Goal: Book appointment/travel/reservation

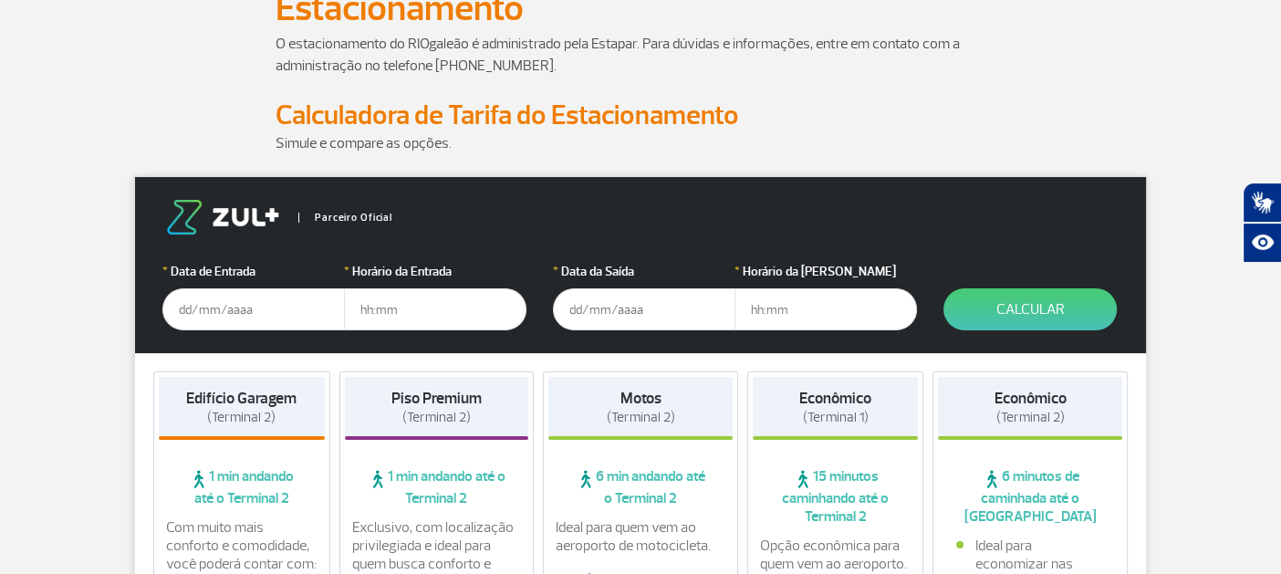
scroll to position [153, 0]
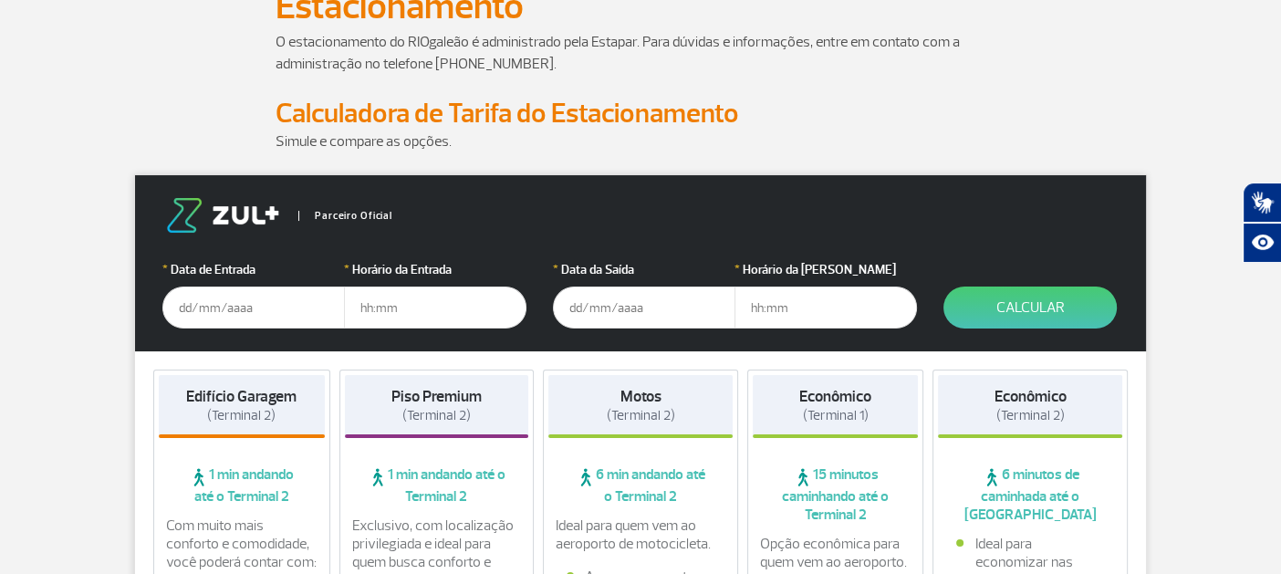
click at [206, 310] on input "text" at bounding box center [253, 307] width 182 height 42
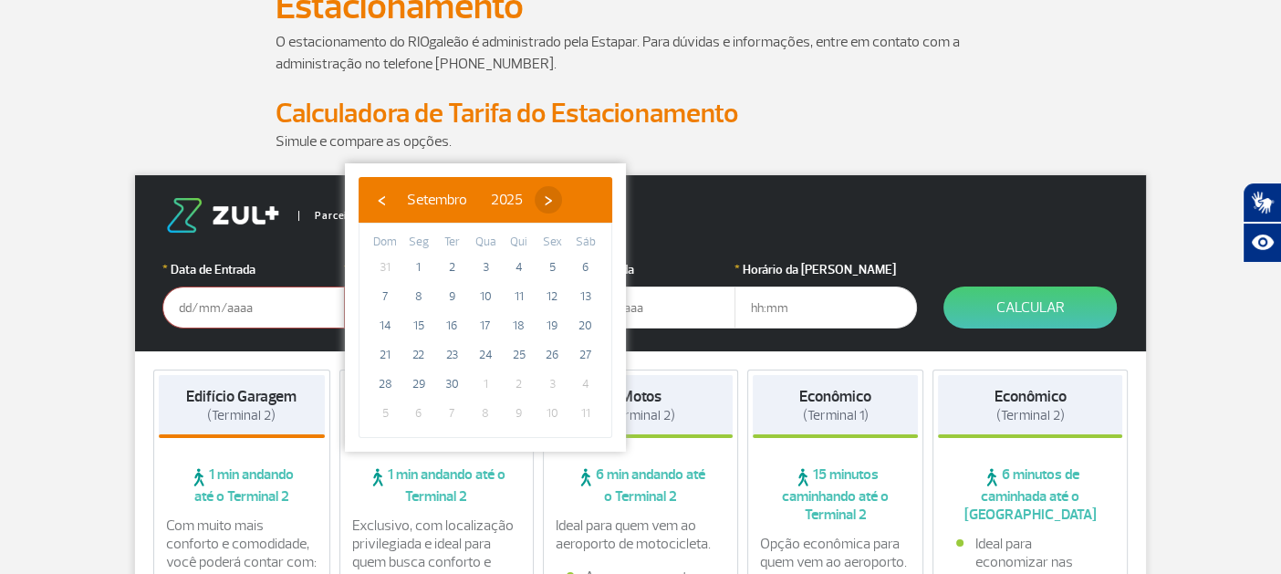
click at [562, 195] on span "›" at bounding box center [548, 199] width 27 height 27
click at [562, 297] on span "10" at bounding box center [551, 296] width 29 height 29
type input "[DATE]"
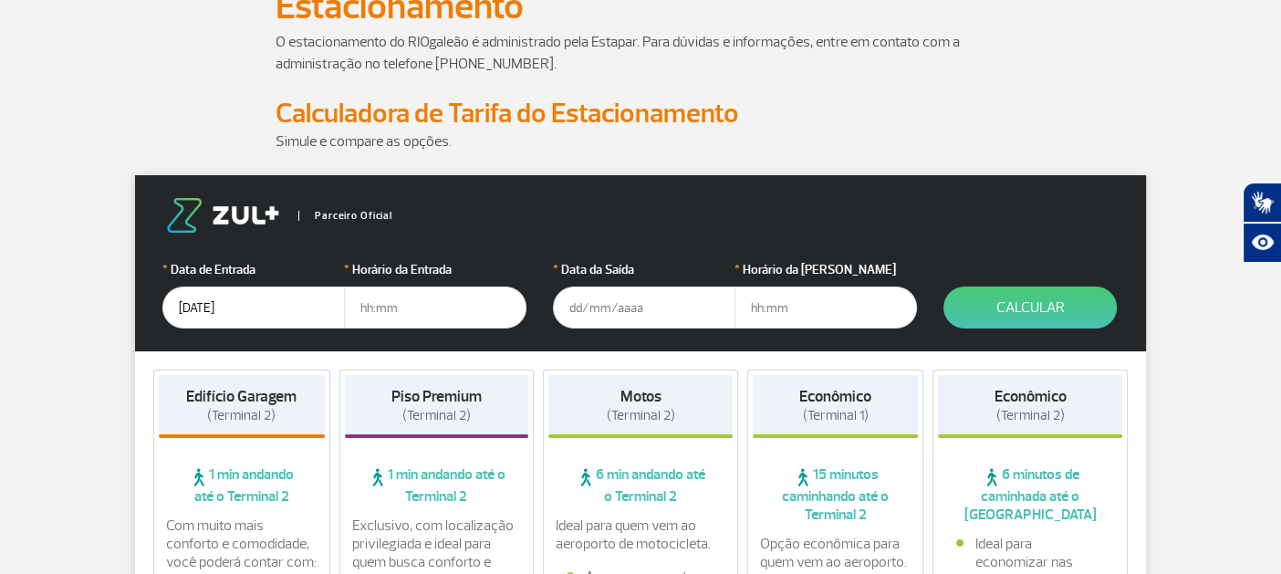
click at [404, 319] on input "text" at bounding box center [435, 307] width 182 height 42
type input "06:00"
click at [602, 312] on input "text" at bounding box center [644, 307] width 182 height 42
click at [674, 300] on input "[DATE]" at bounding box center [644, 307] width 182 height 42
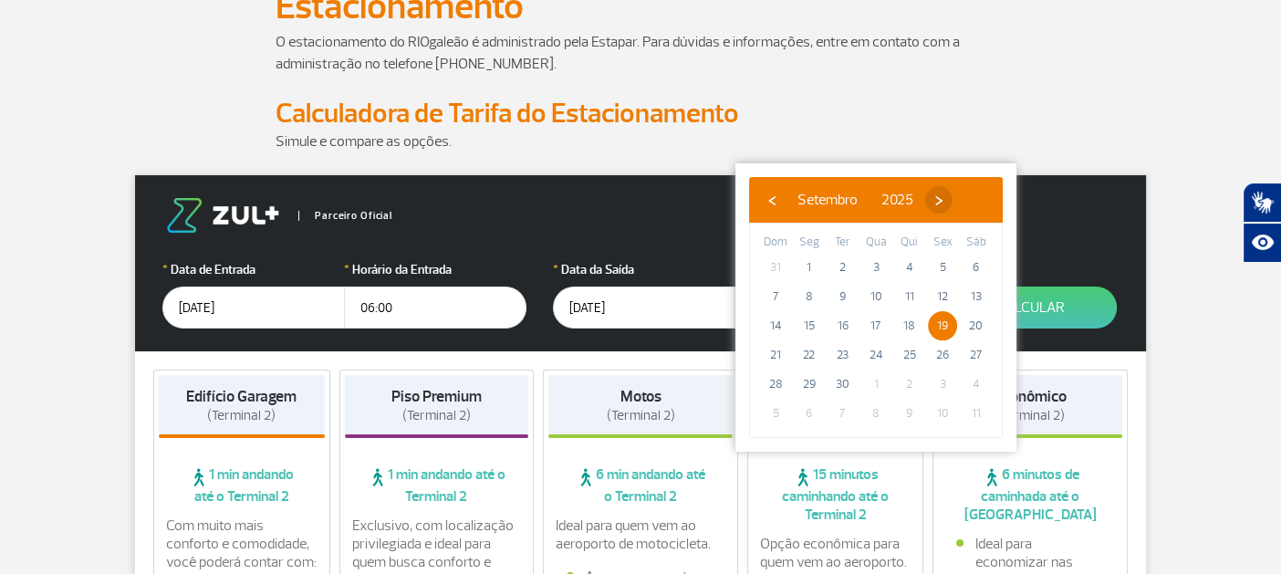
click at [953, 193] on span "›" at bounding box center [938, 199] width 27 height 27
click at [780, 349] on span "19" at bounding box center [775, 354] width 29 height 29
type input "[DATE]"
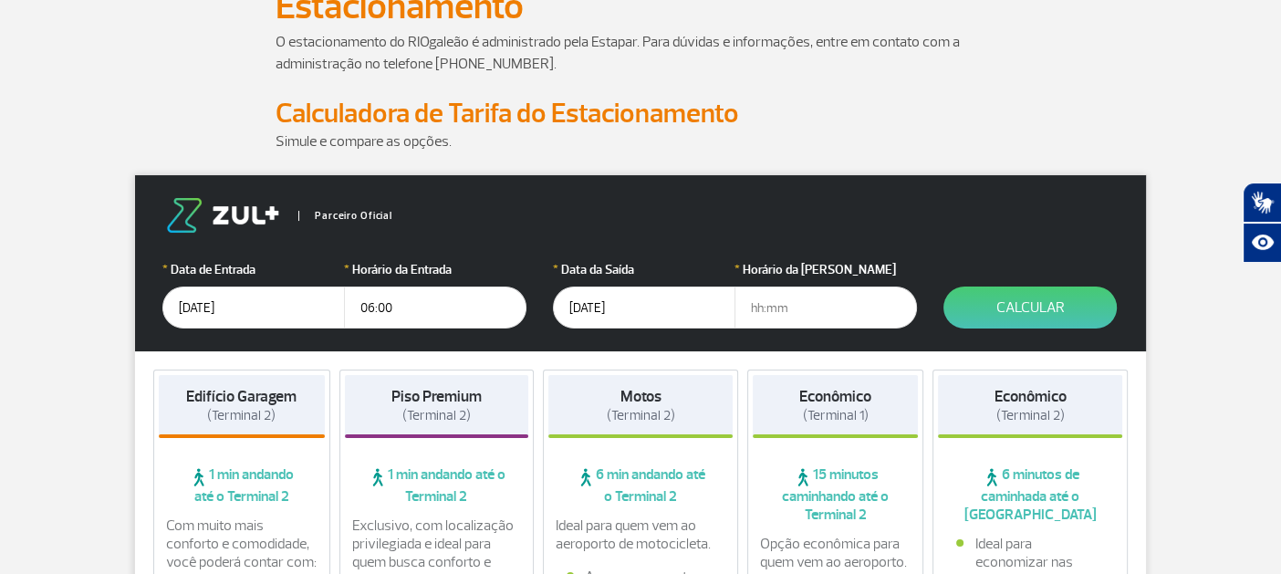
click at [794, 293] on input "text" at bounding box center [825, 307] width 182 height 42
type input "10:00"
click at [1038, 310] on button "Calcular" at bounding box center [1029, 307] width 173 height 42
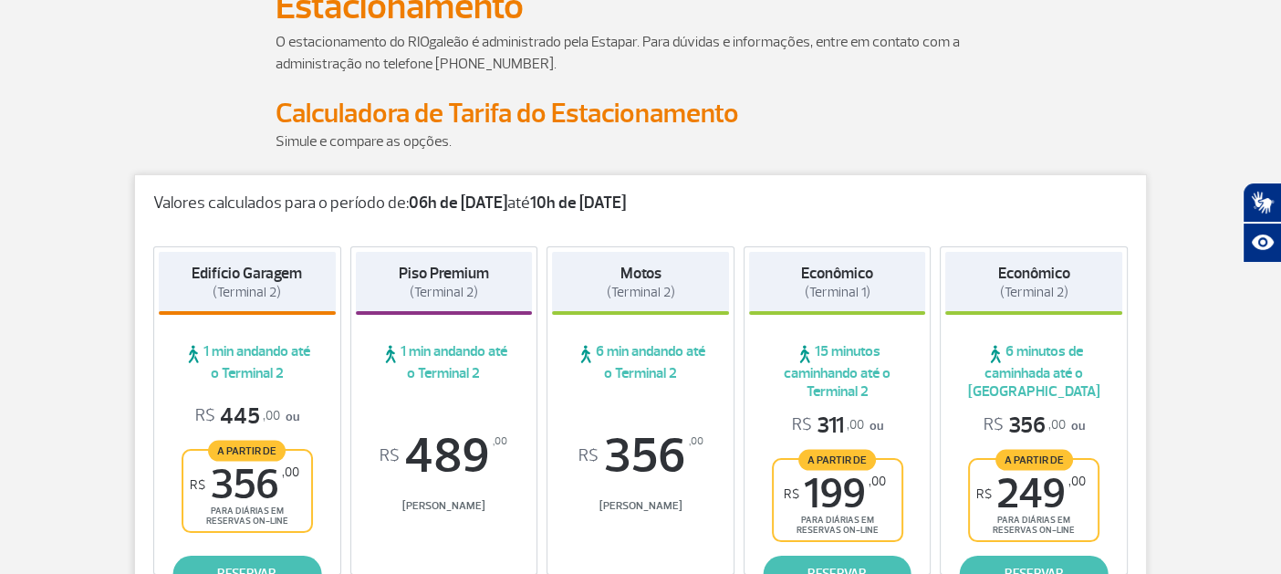
scroll to position [278, 0]
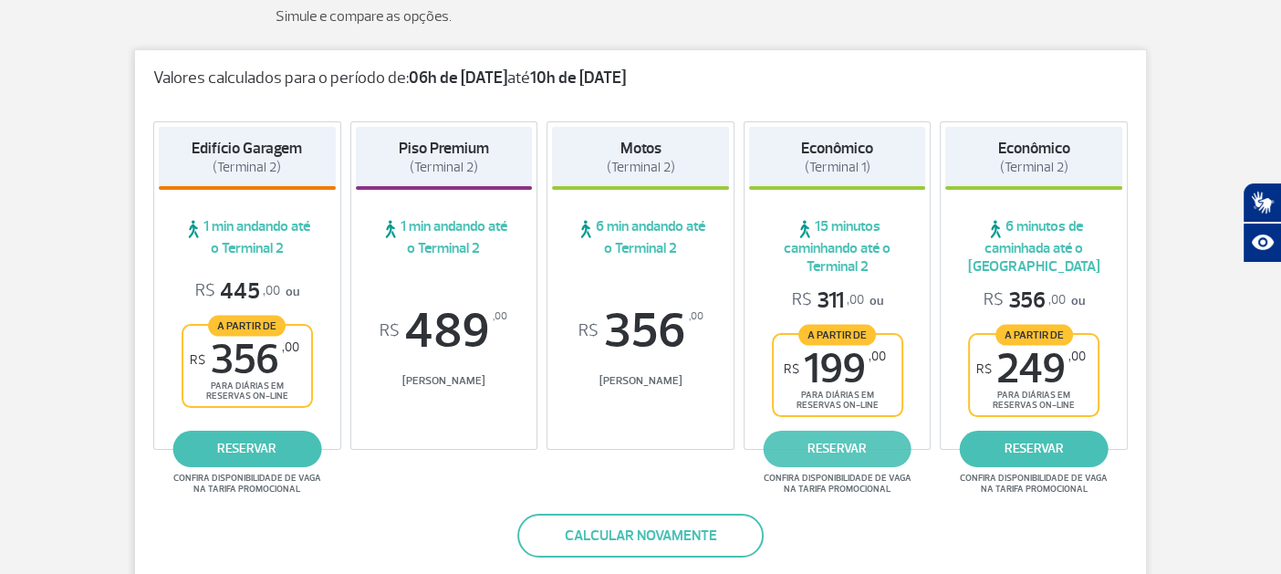
click at [821, 440] on link "reservar" at bounding box center [837, 449] width 149 height 36
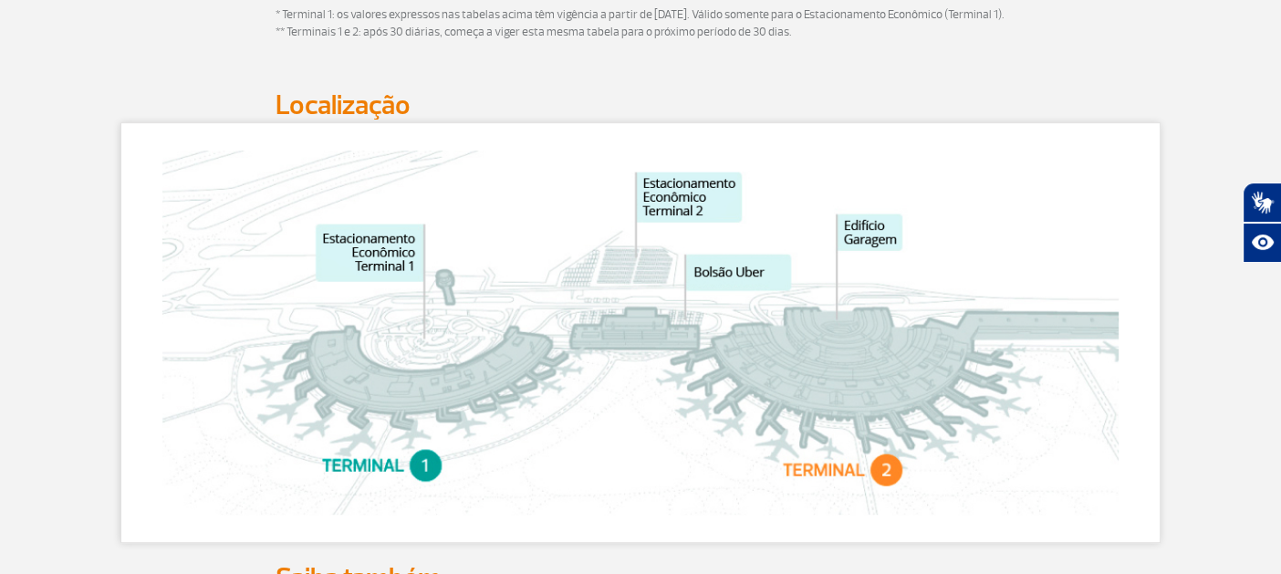
scroll to position [878, 0]
